Goal: Find contact information: Find contact information

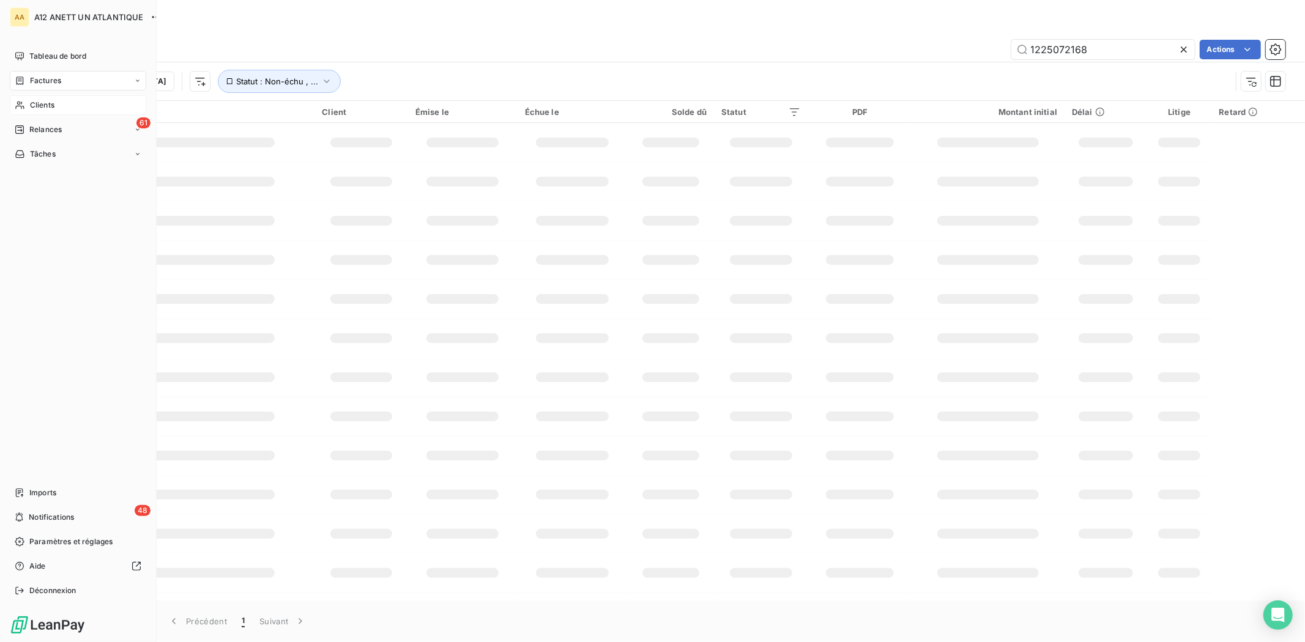
click at [44, 105] on span "Clients" at bounding box center [42, 105] width 24 height 11
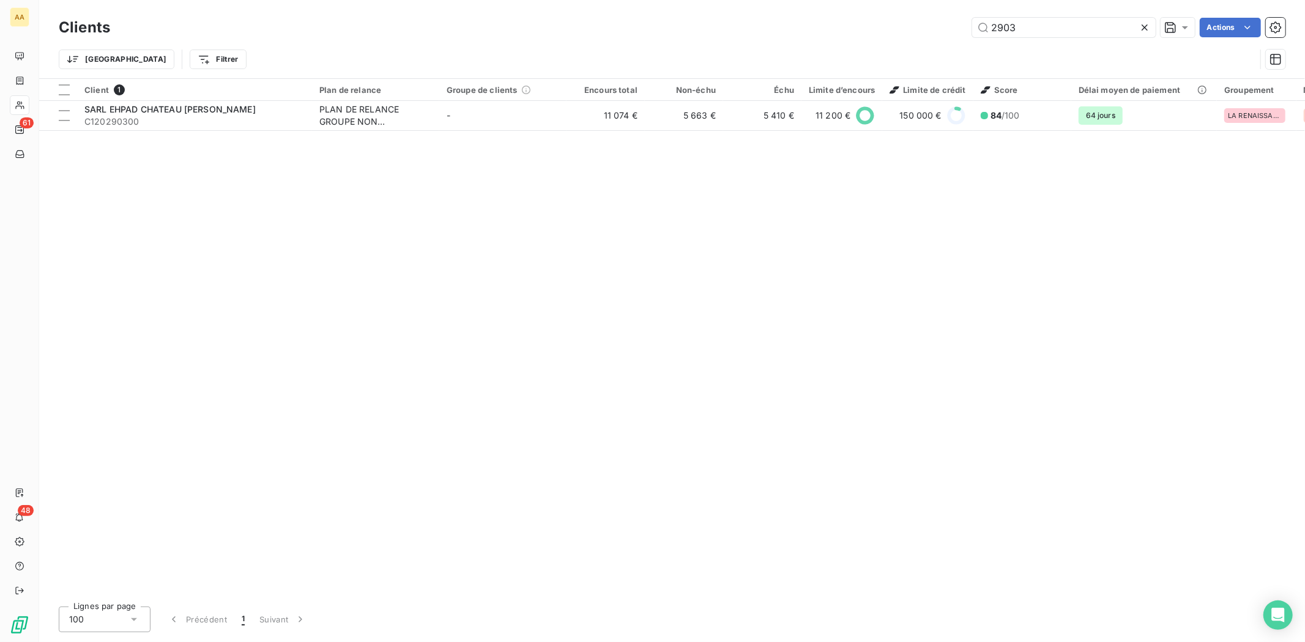
drag, startPoint x: 1038, startPoint y: 21, endPoint x: 902, endPoint y: 26, distance: 135.3
click at [902, 26] on div "2903 Actions" at bounding box center [705, 28] width 1161 height 20
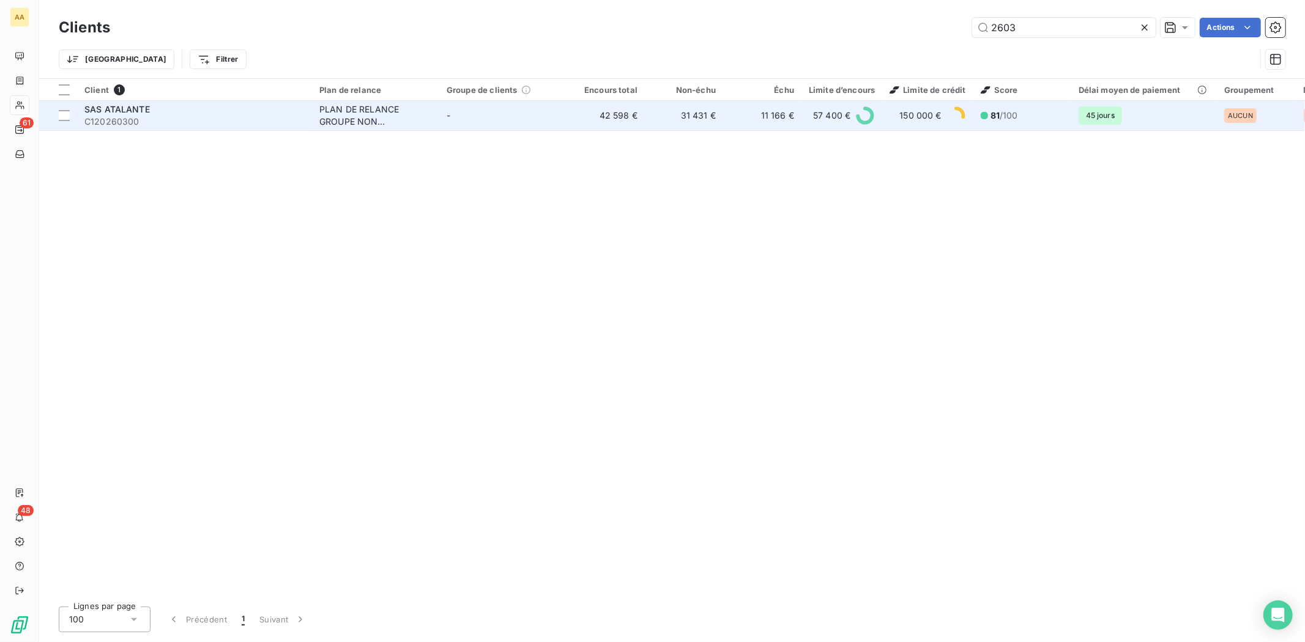
type input "2603"
click at [99, 108] on span "SAS ATALANTE" at bounding box center [116, 109] width 65 height 10
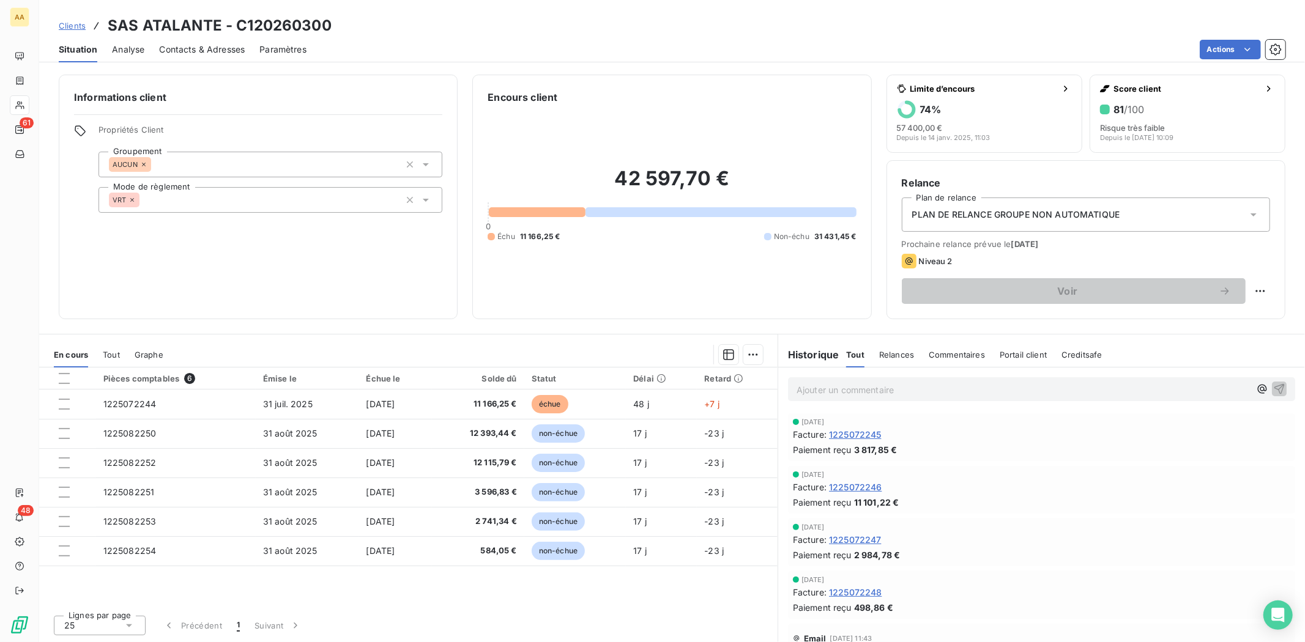
click at [194, 50] on span "Contacts & Adresses" at bounding box center [202, 49] width 86 height 12
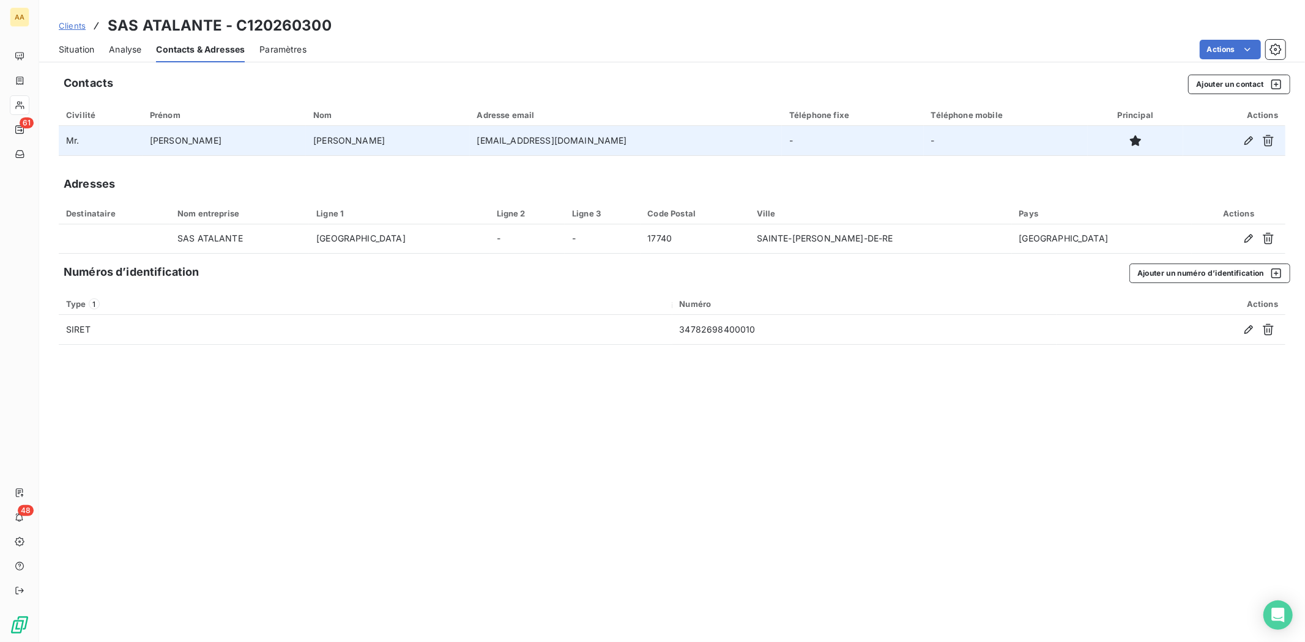
drag, startPoint x: 357, startPoint y: 139, endPoint x: 547, endPoint y: 147, distance: 190.4
click at [547, 147] on td "[EMAIL_ADDRESS][DOMAIN_NAME]" at bounding box center [626, 140] width 313 height 29
copy td "[EMAIL_ADDRESS][DOMAIN_NAME]"
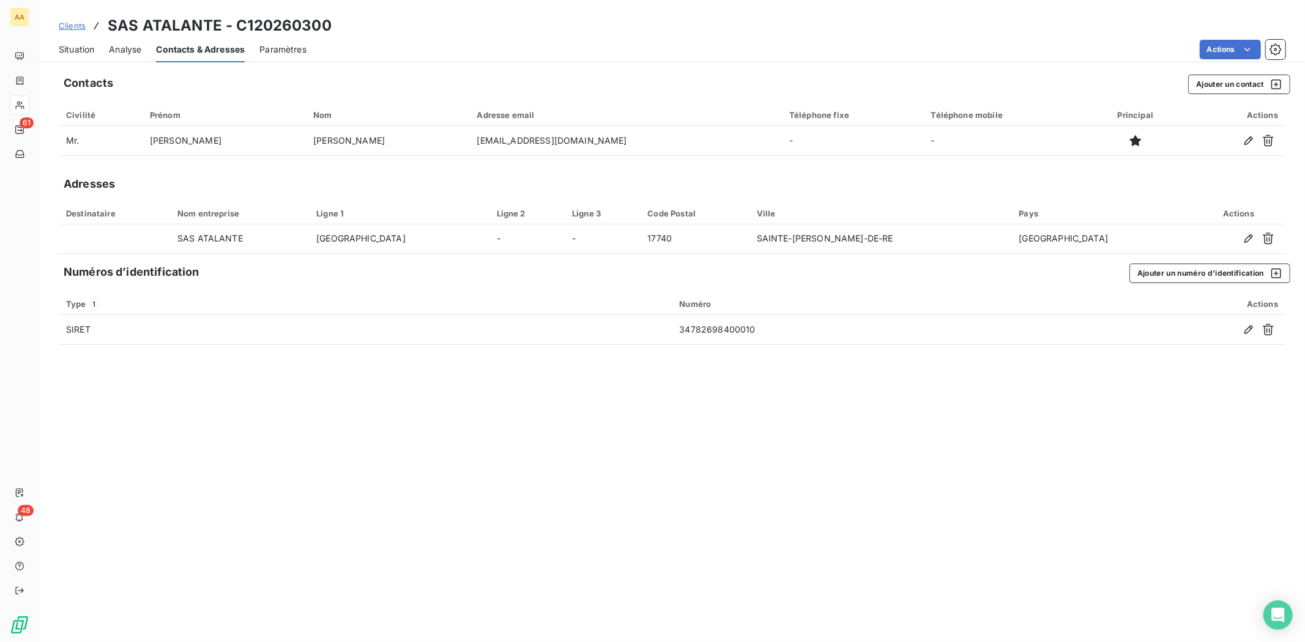
click at [90, 47] on span "Situation" at bounding box center [76, 49] width 35 height 12
